Goal: Information Seeking & Learning: Learn about a topic

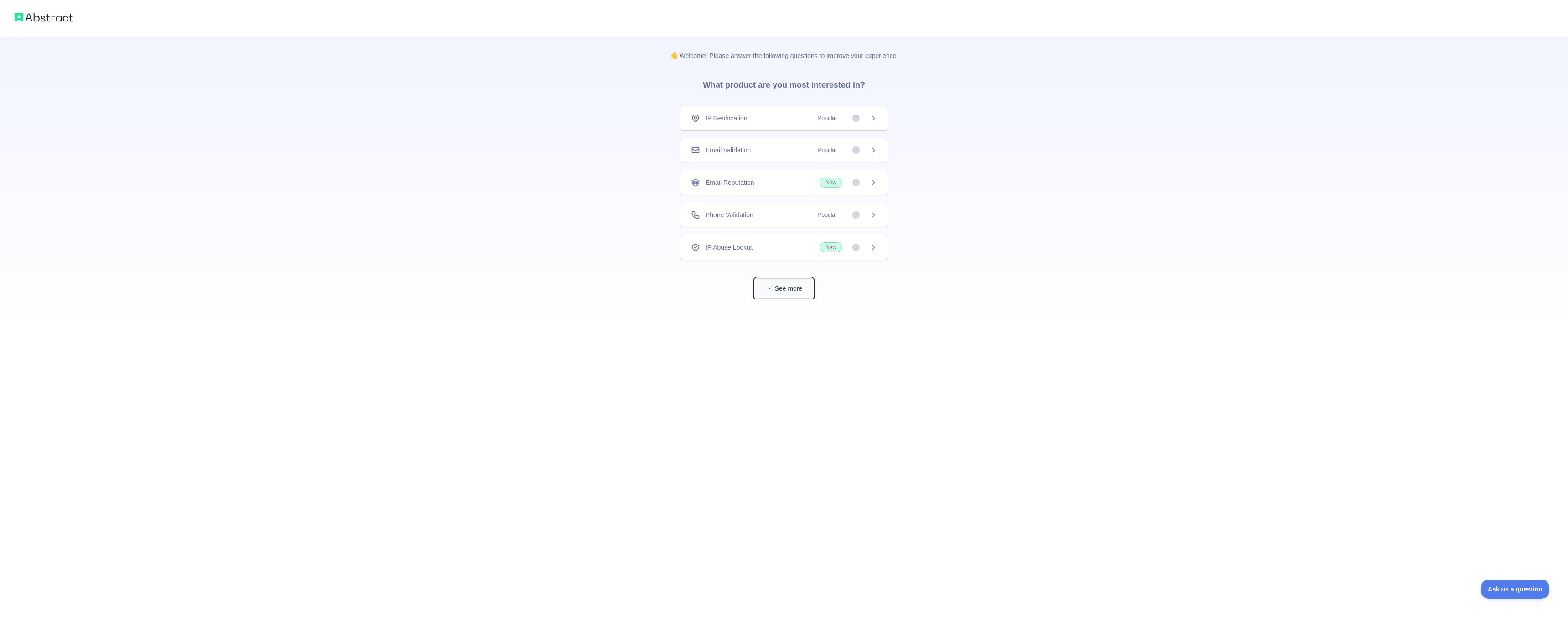
click at [798, 288] on button "See more" at bounding box center [783, 288] width 58 height 21
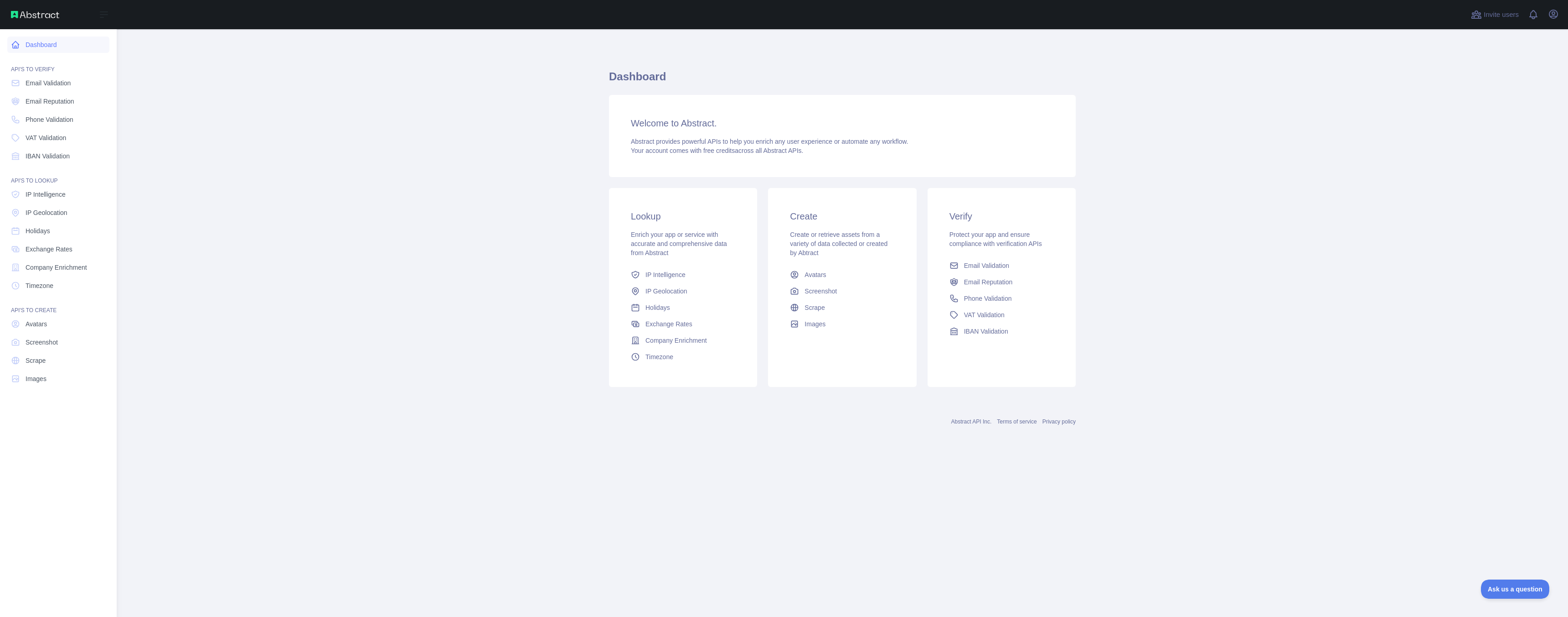
click at [52, 48] on link "Dashboard" at bounding box center [58, 45] width 102 height 17
click at [58, 85] on span "Email Validation" at bounding box center [48, 83] width 45 height 9
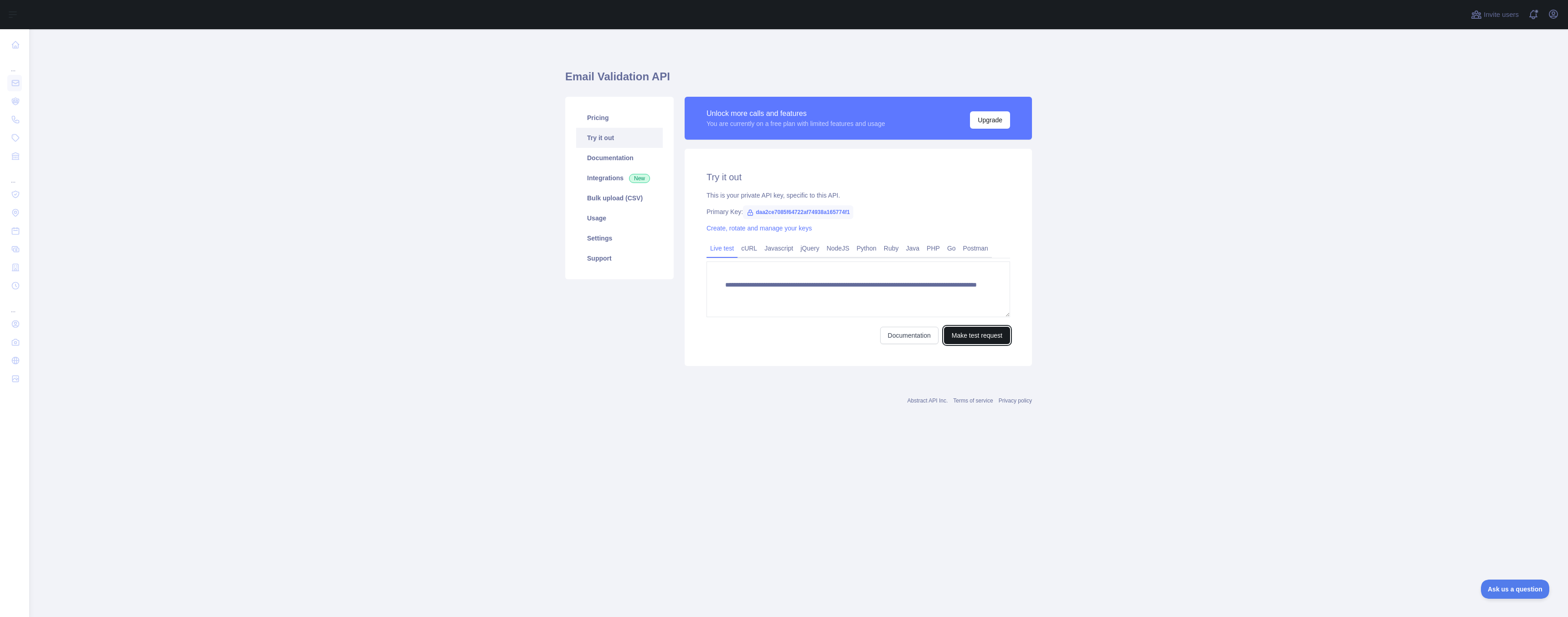
click at [973, 337] on button "Make test request" at bounding box center [977, 335] width 66 height 17
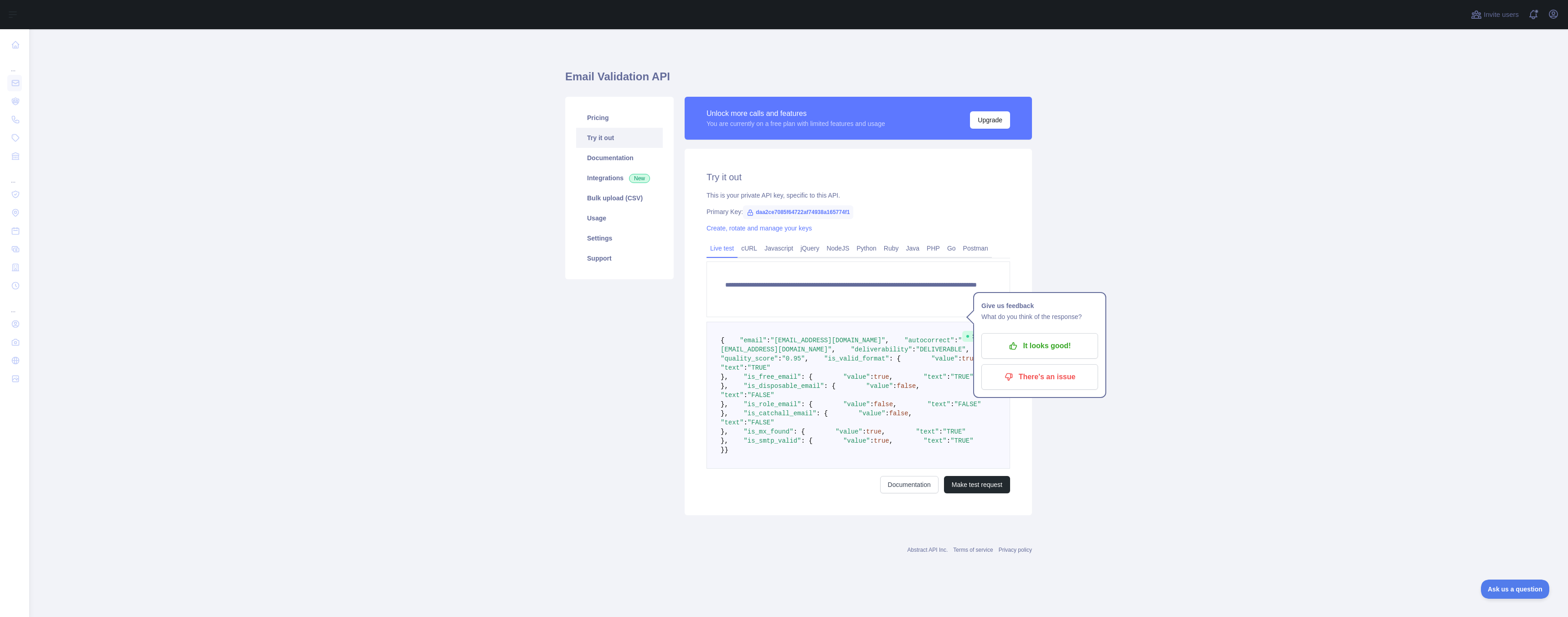
click at [881, 456] on pre "{ "email" : "[EMAIL_ADDRESS][DOMAIN_NAME]" , "autocorrect" : "[EMAIL_ADDRESS][D…" at bounding box center [858, 395] width 304 height 147
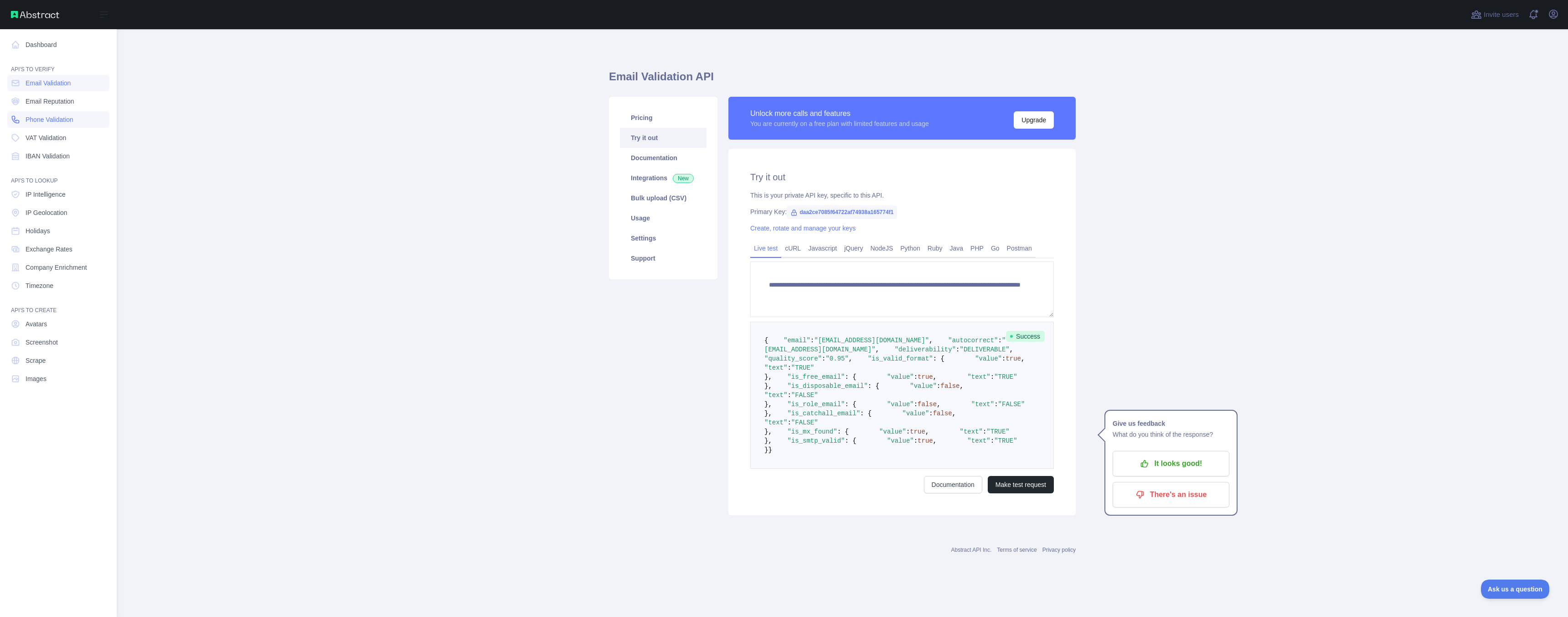
click at [65, 127] on link "Phone Validation" at bounding box center [58, 120] width 102 height 17
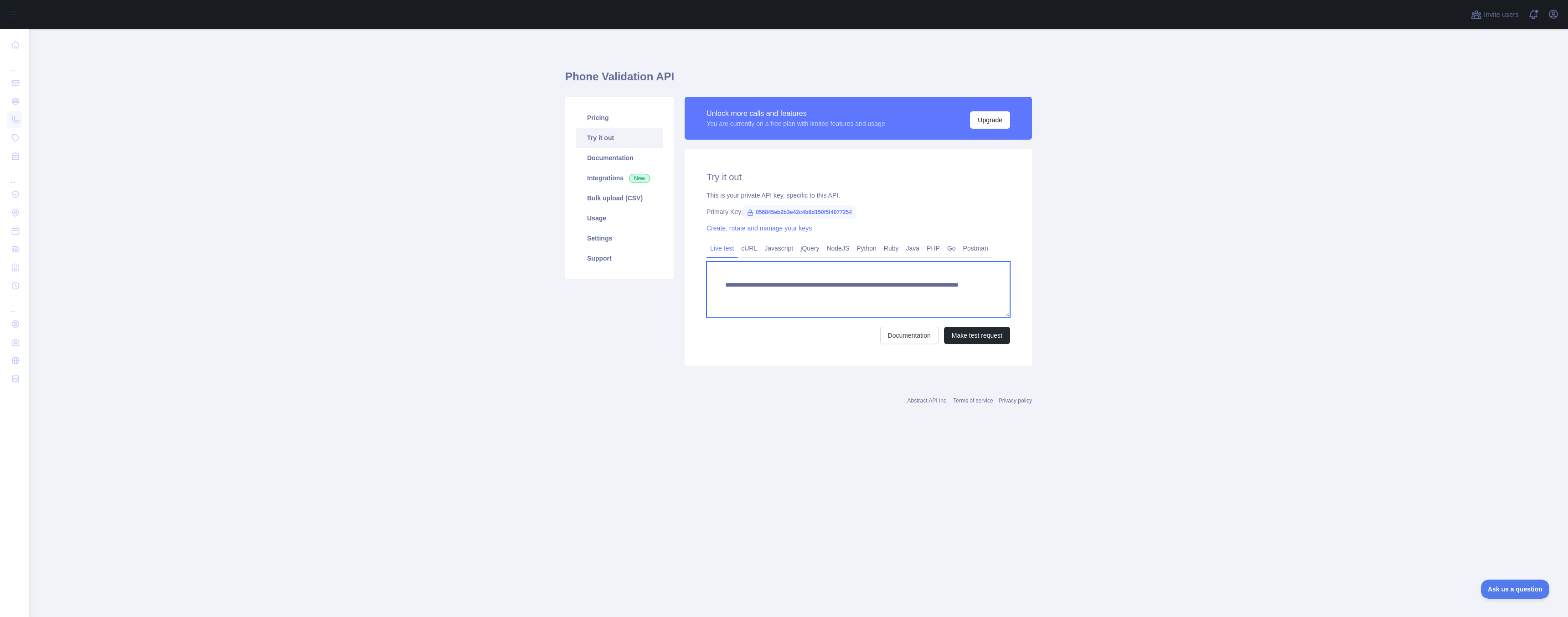
drag, startPoint x: 952, startPoint y: 295, endPoint x: 902, endPoint y: 294, distance: 50.0
click at [901, 294] on textarea "**********" at bounding box center [858, 288] width 304 height 55
type textarea "**********"
click at [974, 337] on button "Make test request" at bounding box center [977, 335] width 66 height 17
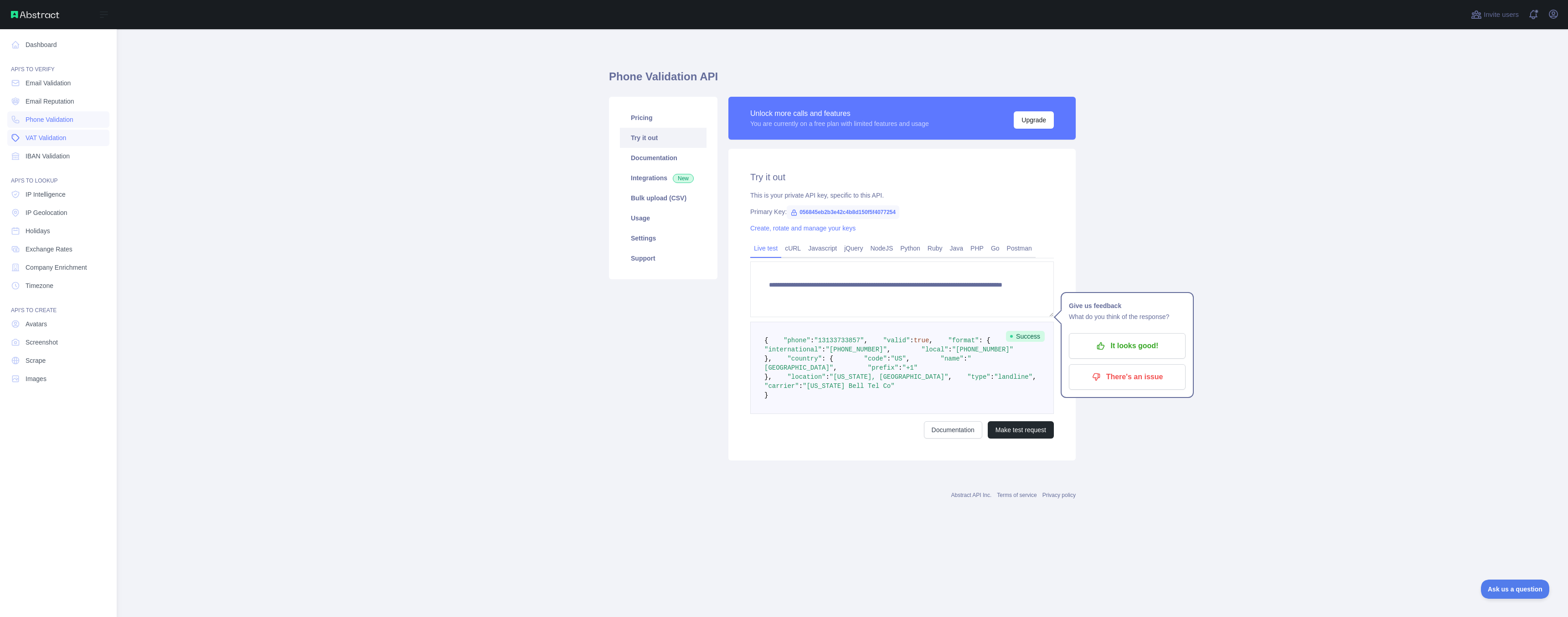
click at [65, 140] on span "VAT Validation" at bounding box center [45, 138] width 41 height 9
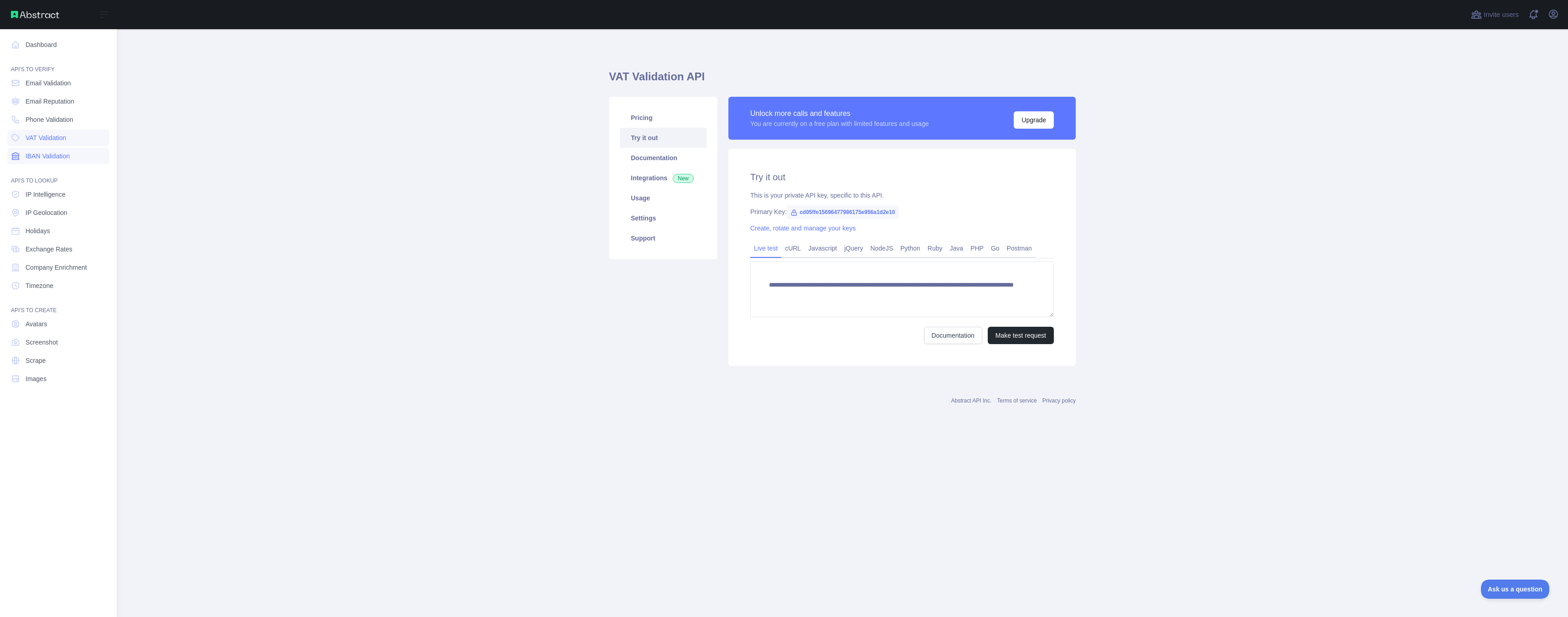
click at [68, 158] on span "IBAN Validation" at bounding box center [47, 156] width 44 height 9
click at [61, 97] on span "Email Reputation" at bounding box center [49, 101] width 49 height 9
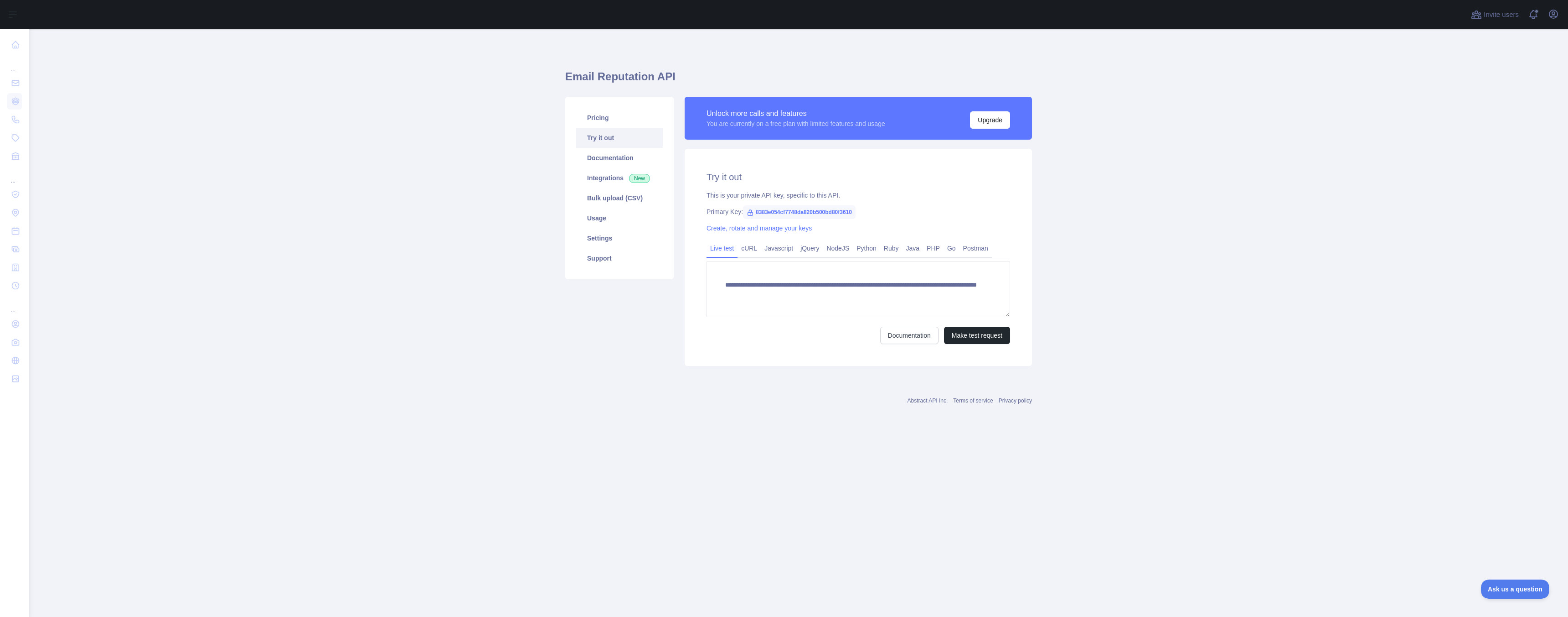
drag, startPoint x: 466, startPoint y: 230, endPoint x: 657, endPoint y: 77, distance: 244.7
click at [657, 77] on main "**********" at bounding box center [799, 323] width 1539 height 588
drag, startPoint x: 649, startPoint y: 77, endPoint x: 597, endPoint y: 77, distance: 52.0
click at [597, 77] on h1 "Email Reputation API" at bounding box center [799, 80] width 467 height 22
click at [990, 332] on button "Make test request" at bounding box center [977, 335] width 66 height 17
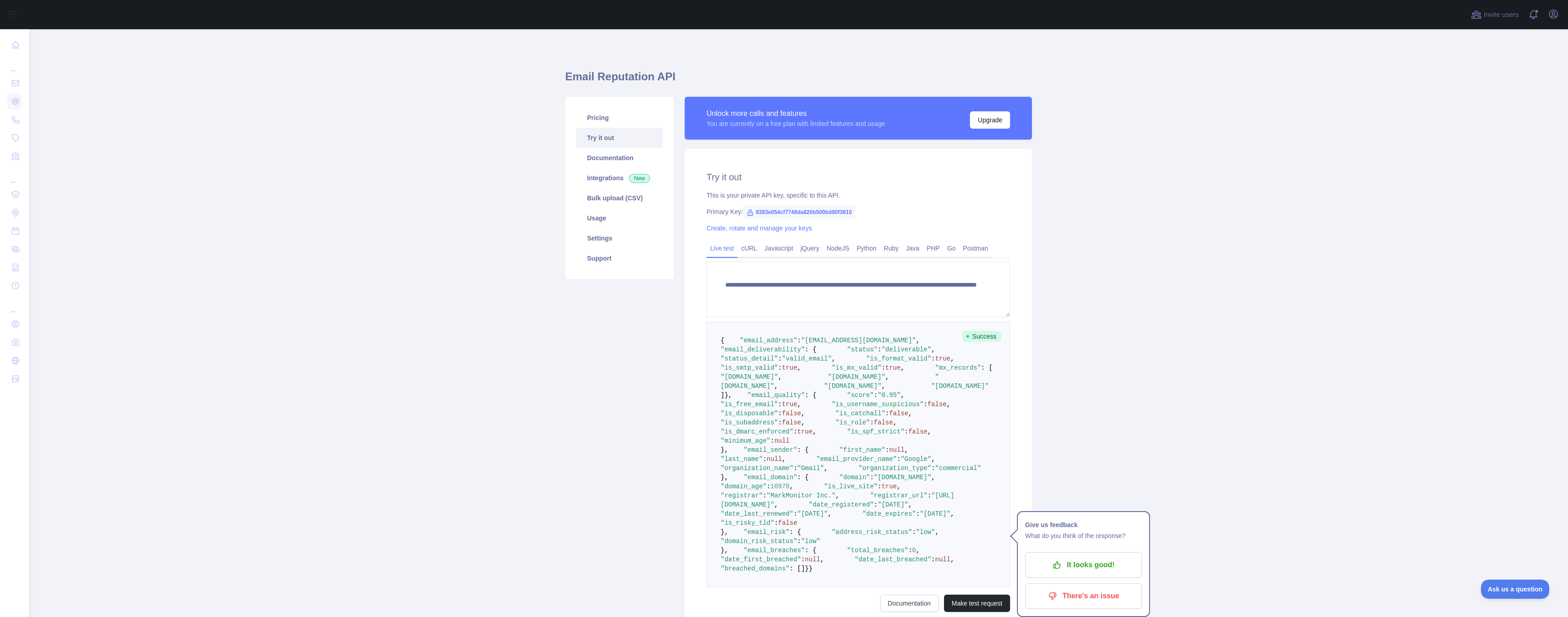
click at [345, 222] on main "**********" at bounding box center [799, 323] width 1539 height 588
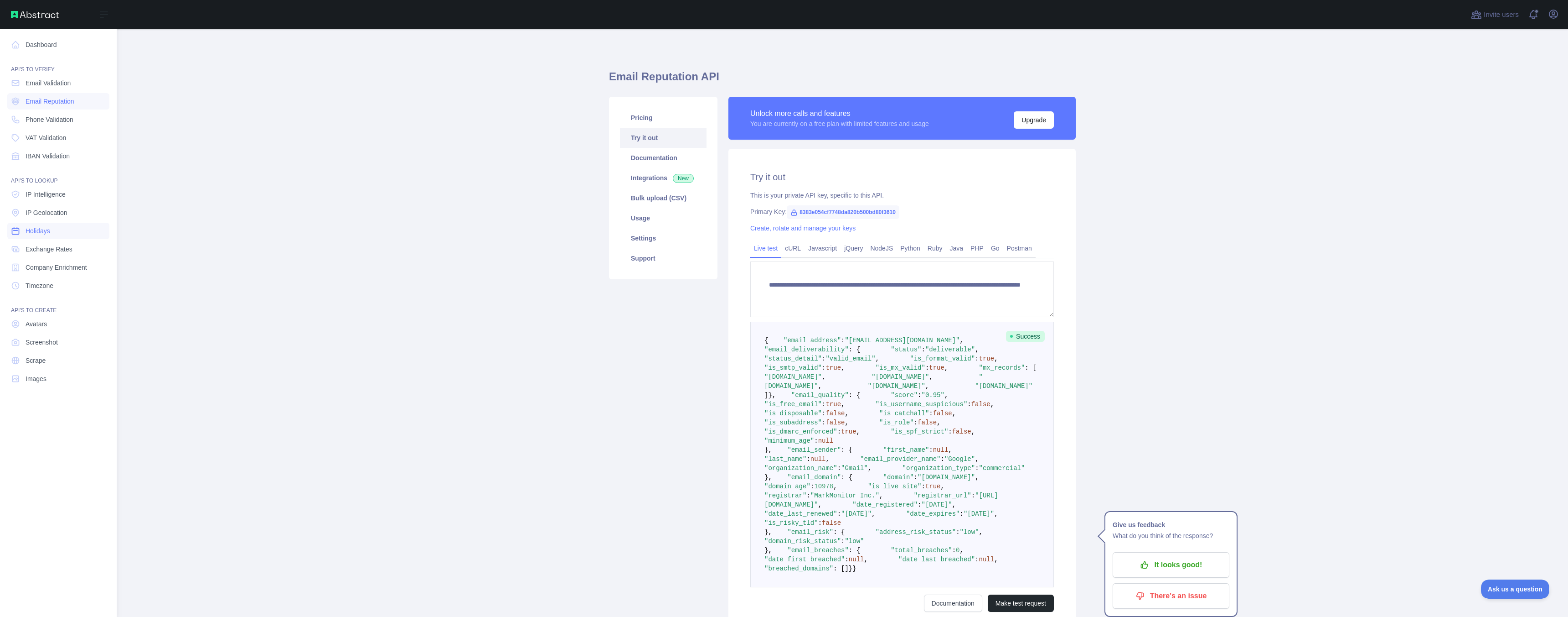
click at [57, 230] on link "Holidays" at bounding box center [58, 230] width 102 height 17
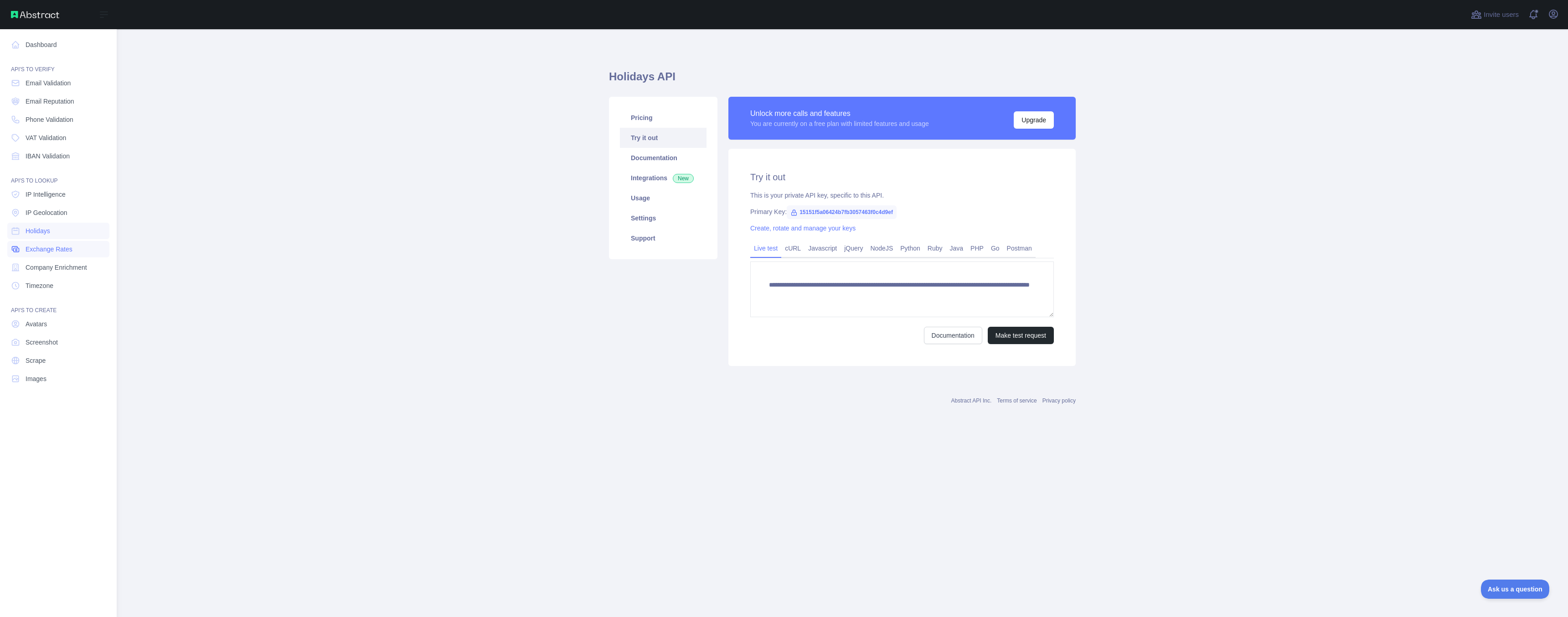
click at [43, 254] on link "Exchange Rates" at bounding box center [58, 249] width 102 height 17
click at [63, 266] on span "Company Enrichment" at bounding box center [56, 268] width 61 height 9
click at [38, 284] on span "Timezone" at bounding box center [39, 286] width 28 height 9
click at [53, 192] on span "IP Intelligence" at bounding box center [45, 194] width 40 height 9
click at [69, 57] on div "API'S TO VERIFY" at bounding box center [58, 63] width 102 height 18
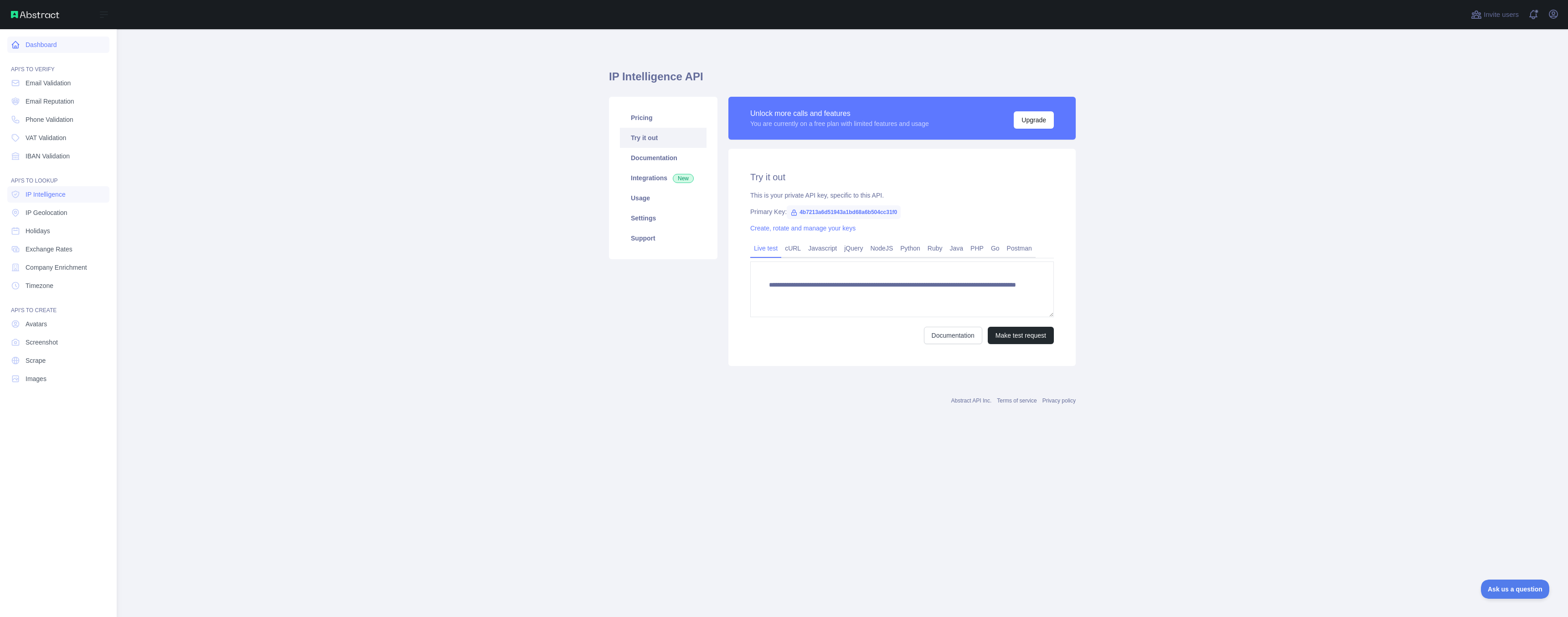
click at [74, 44] on link "Dashboard" at bounding box center [58, 45] width 102 height 17
